Goal: Transaction & Acquisition: Book appointment/travel/reservation

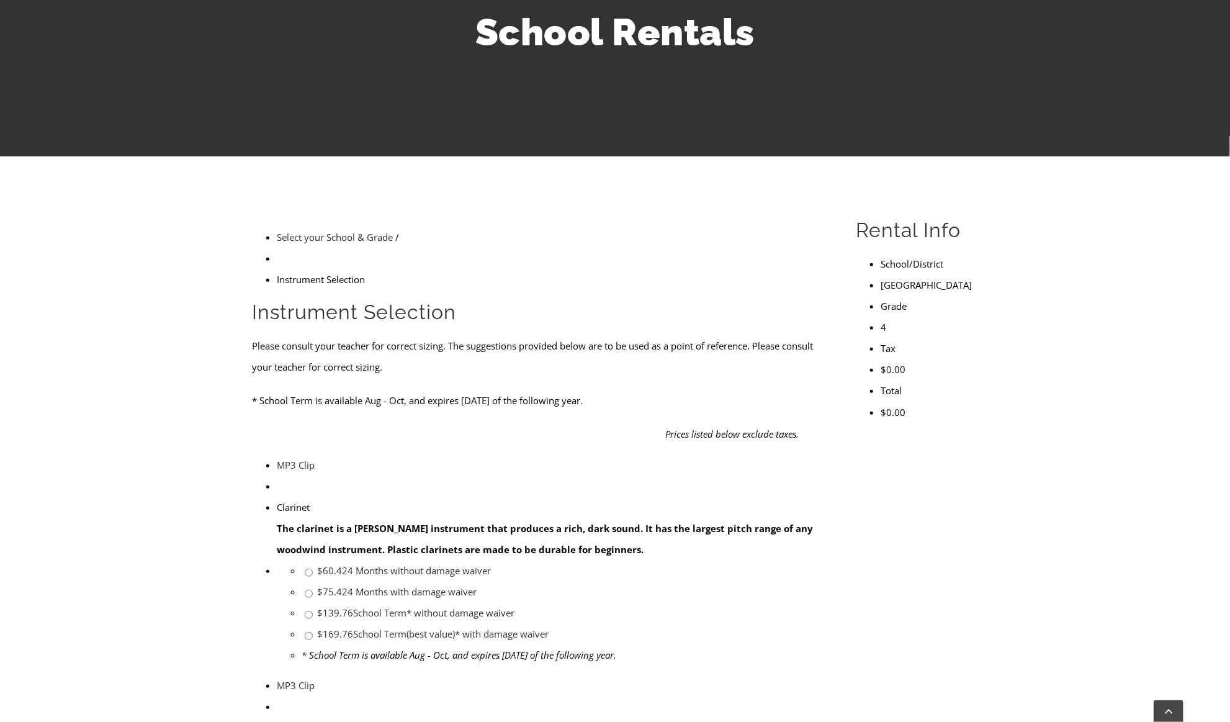
scroll to position [202, 0]
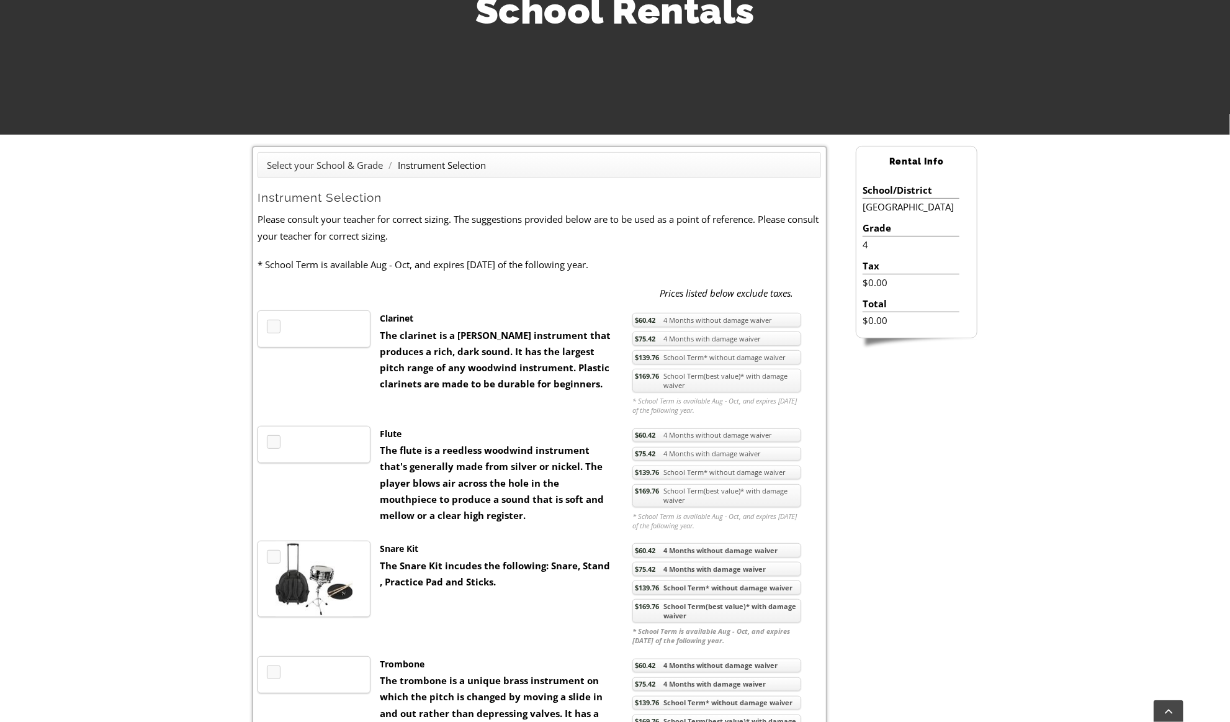
click at [468, 166] on li "Instrument Selection" at bounding box center [442, 165] width 88 height 16
click at [341, 163] on link "Select your School & Grade" at bounding box center [325, 165] width 116 height 12
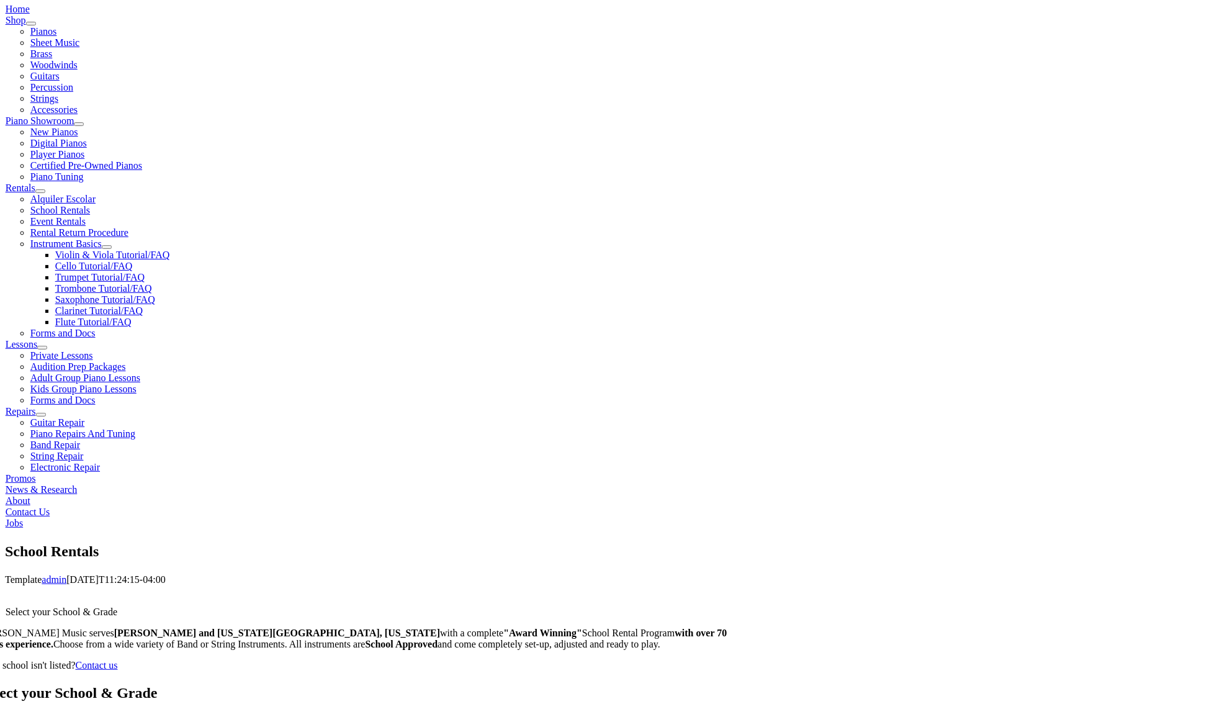
scroll to position [1981, 0]
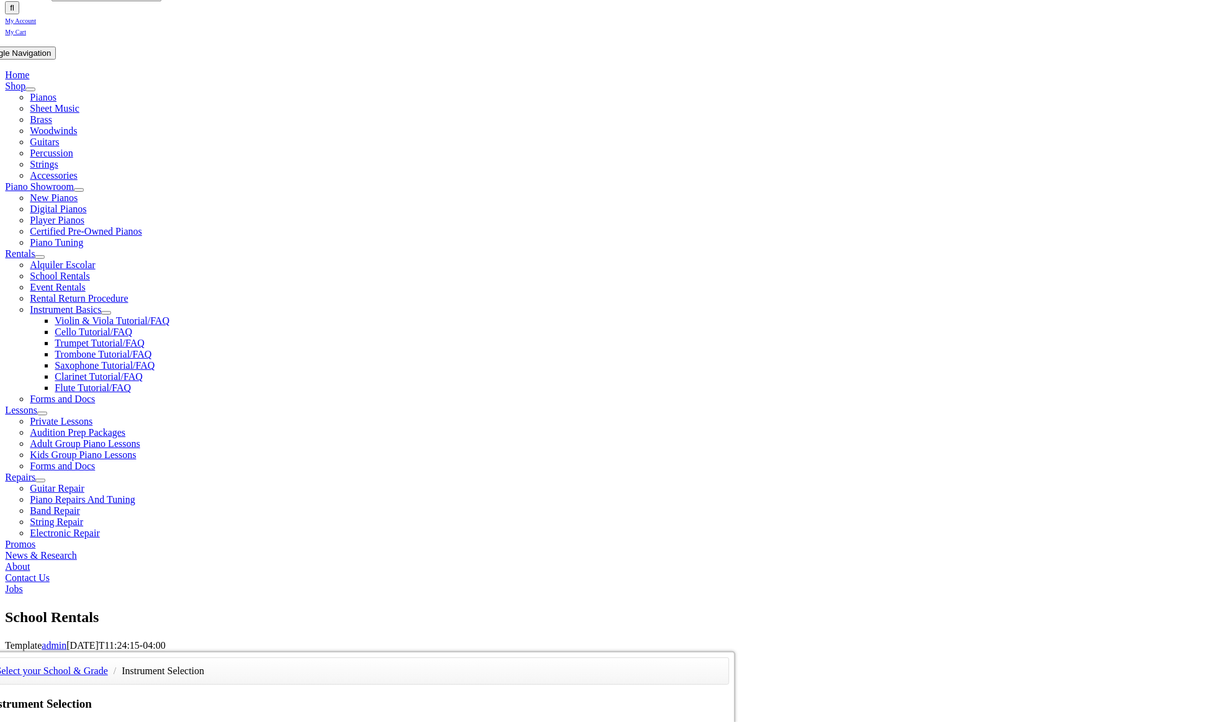
scroll to position [222, 0]
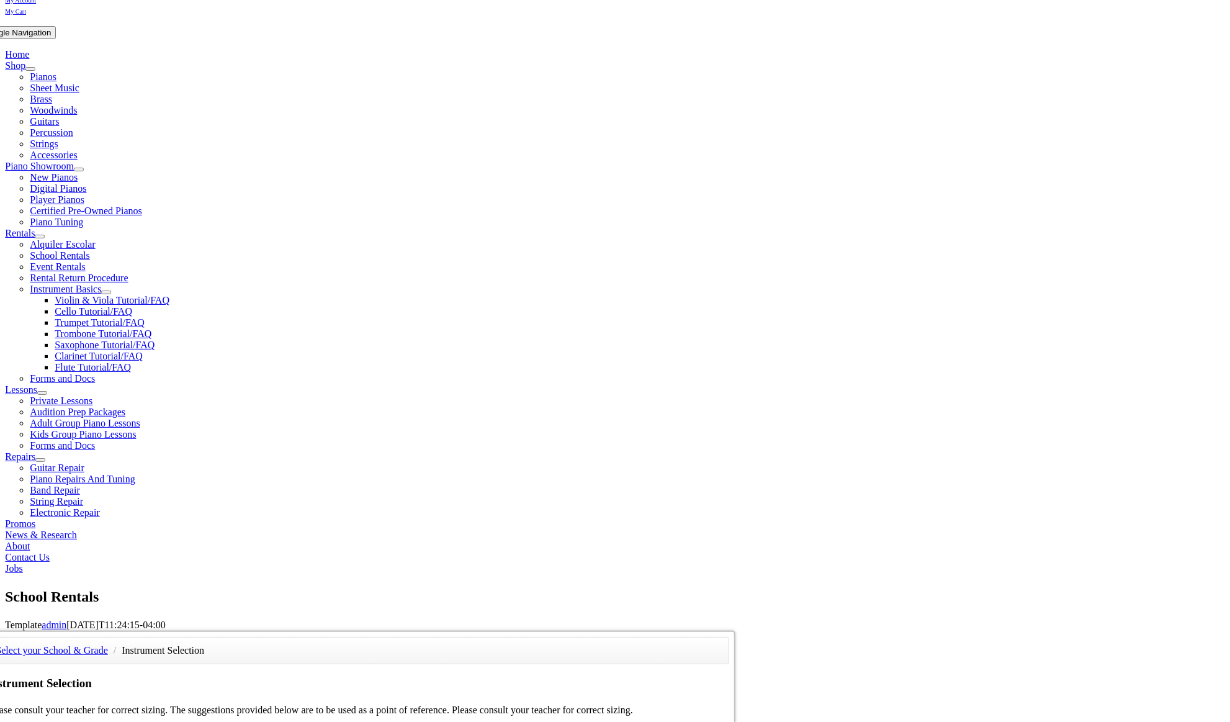
click at [735, 630] on div "Select your School & Grade / Instrument Selection Instrument Selection Please c…" at bounding box center [357, 630] width 755 height 0
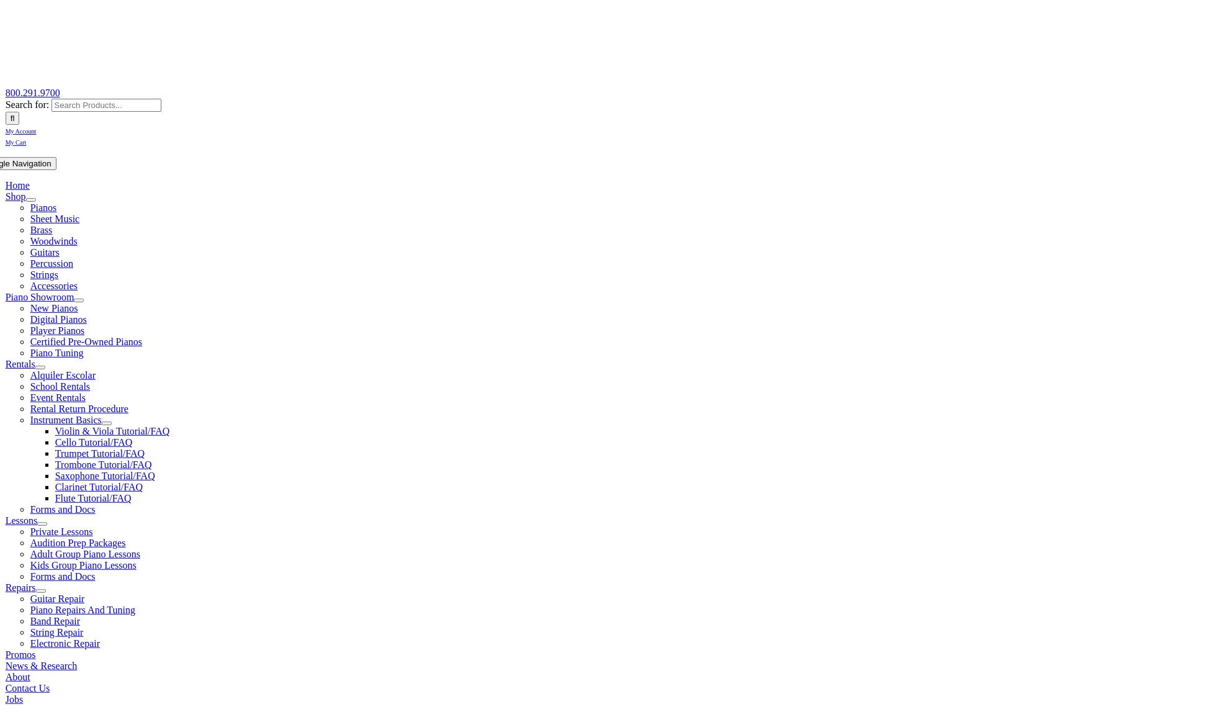
scroll to position [90, 0]
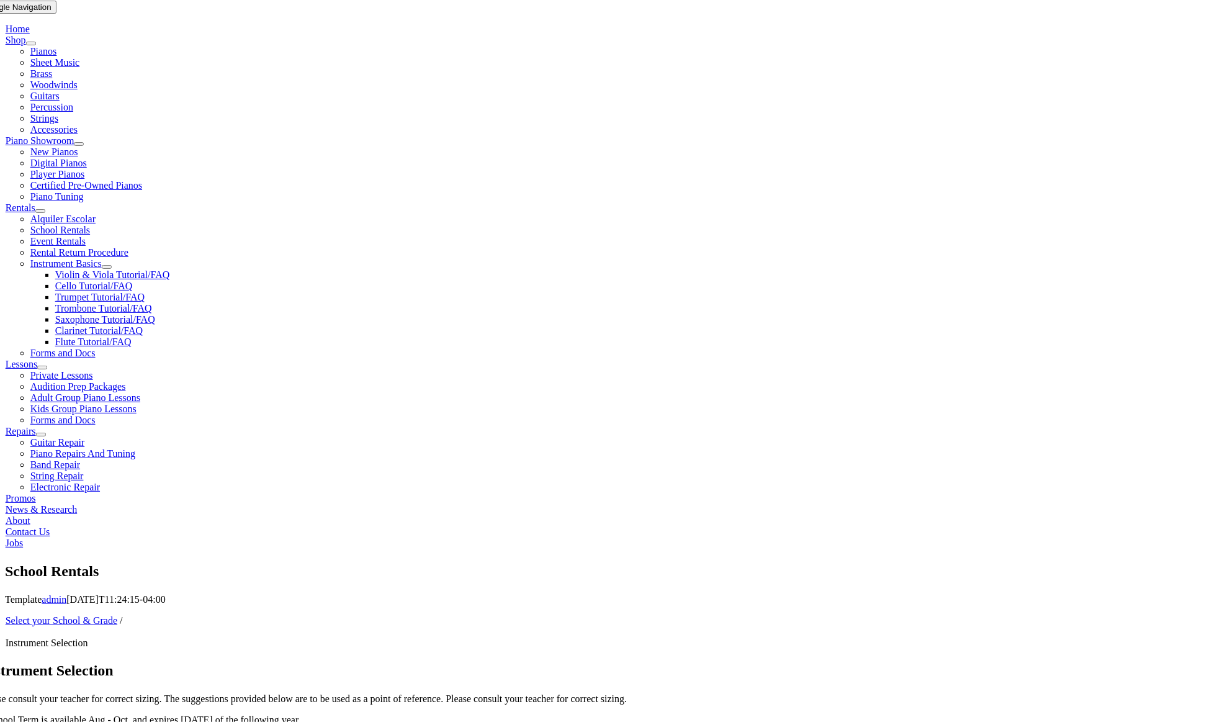
scroll to position [248, 0]
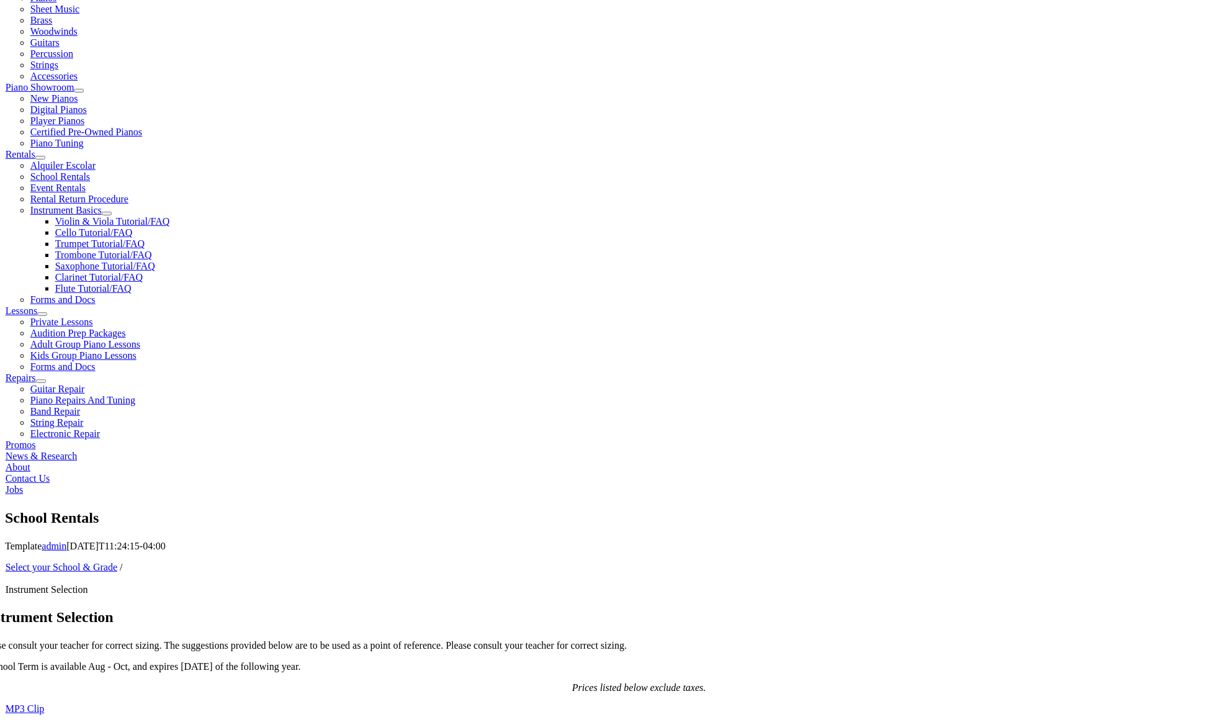
scroll to position [298, 0]
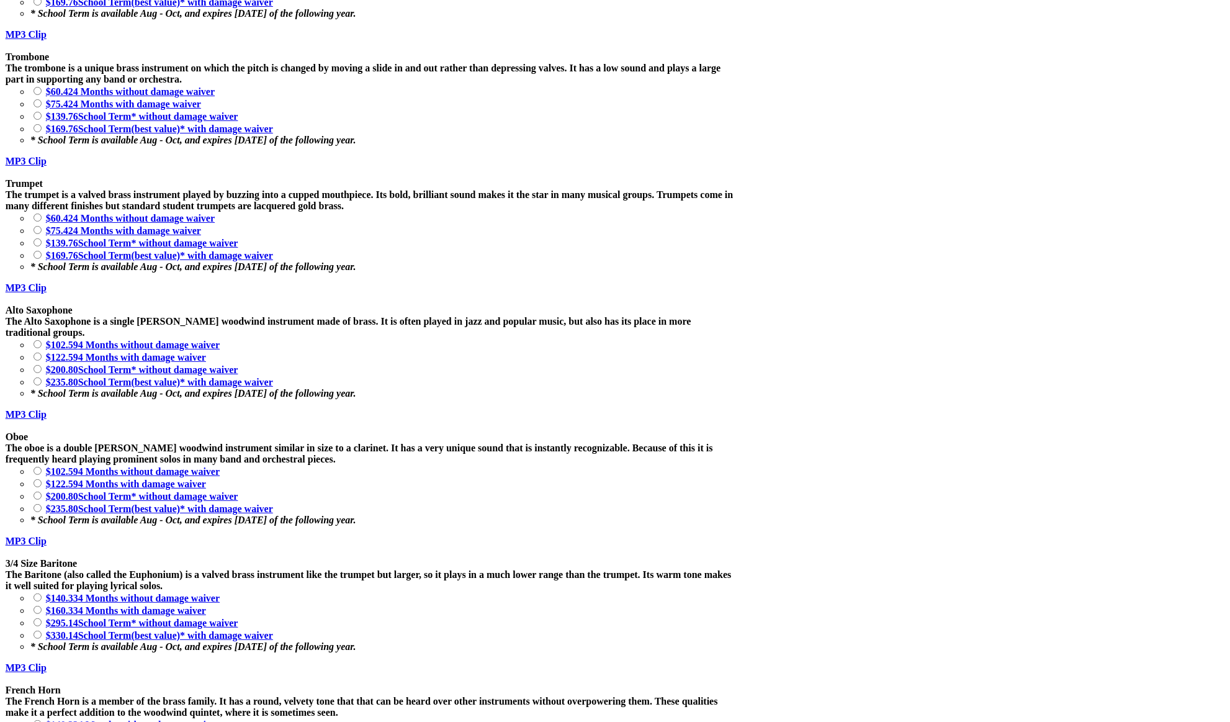
scroll to position [1340, 0]
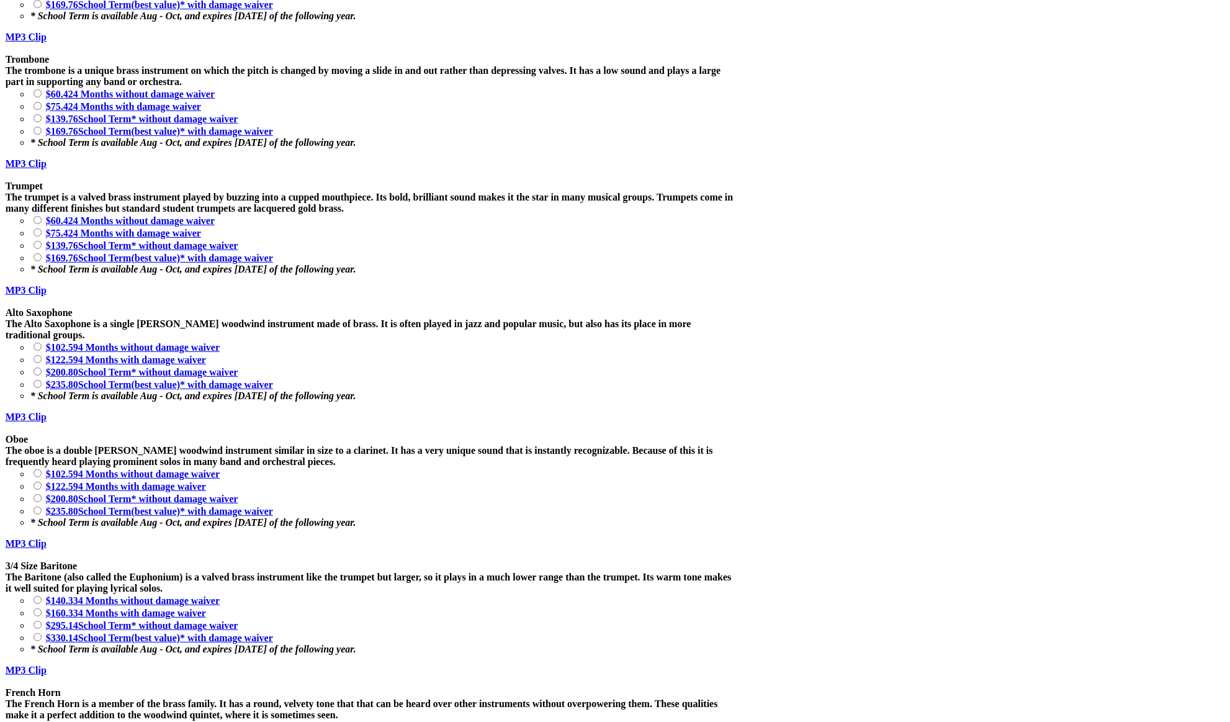
drag, startPoint x: 608, startPoint y: 552, endPoint x: 727, endPoint y: 545, distance: 119.9
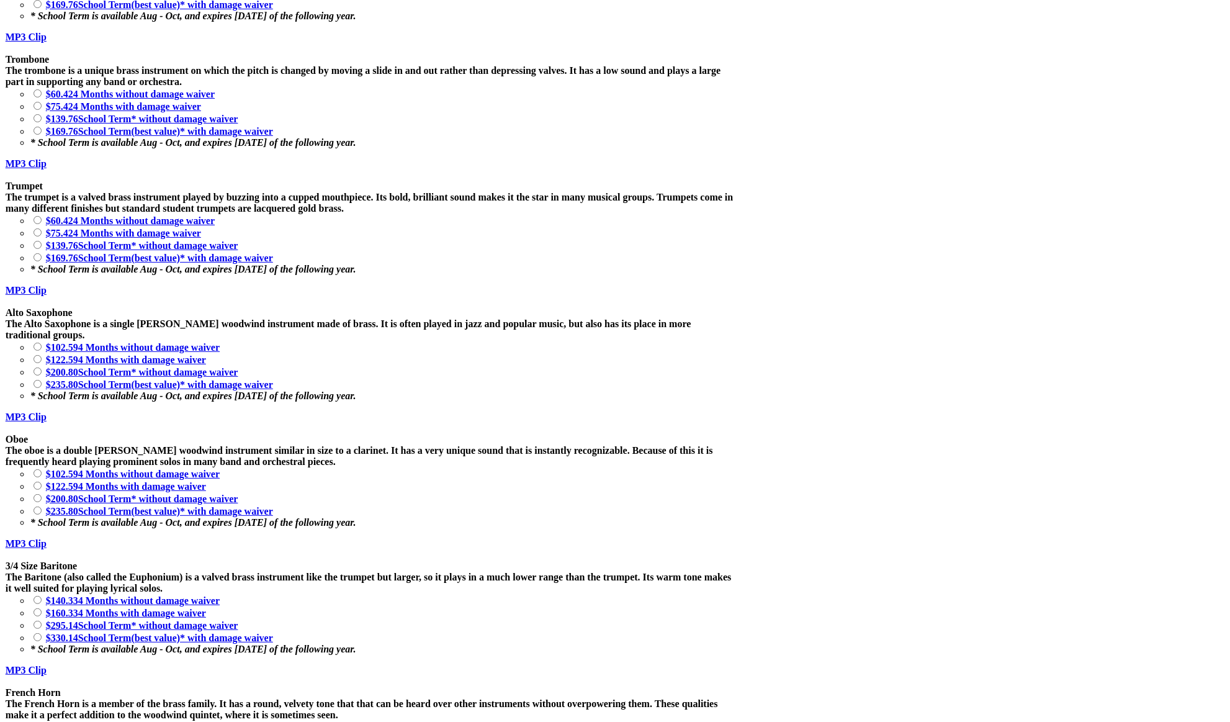
drag, startPoint x: 642, startPoint y: 546, endPoint x: 742, endPoint y: 550, distance: 100.6
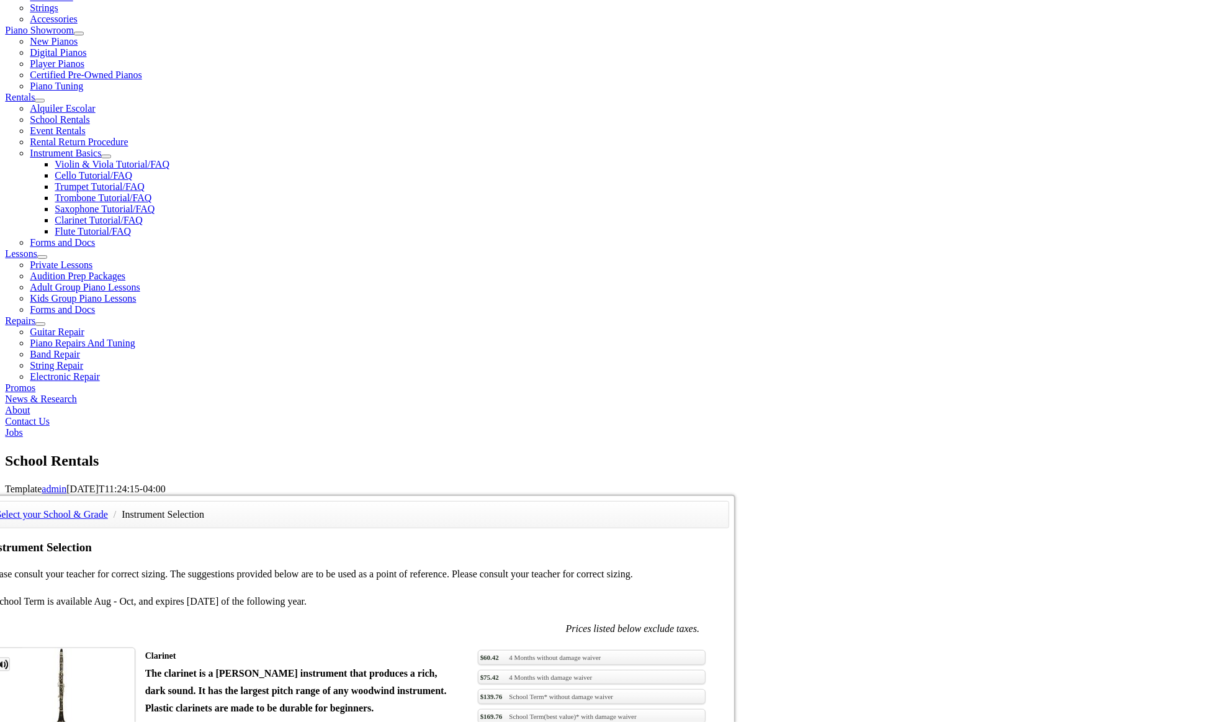
scroll to position [359, 0]
